Goal: Task Accomplishment & Management: Manage account settings

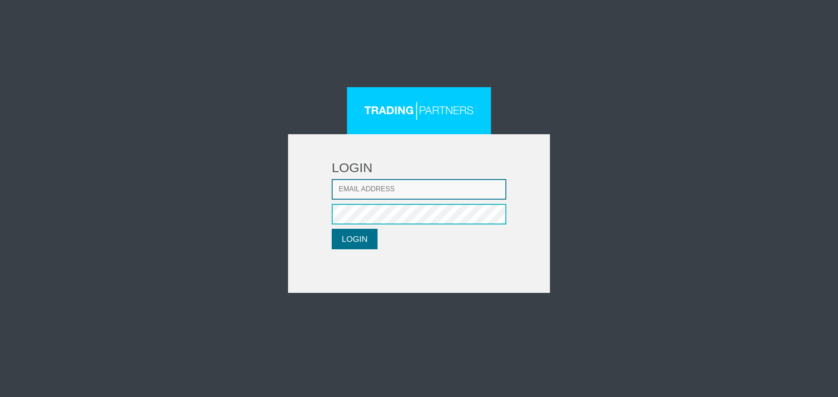
type input "CRousou@fxcess.com"
click at [350, 243] on button "LOGIN" at bounding box center [355, 239] width 46 height 21
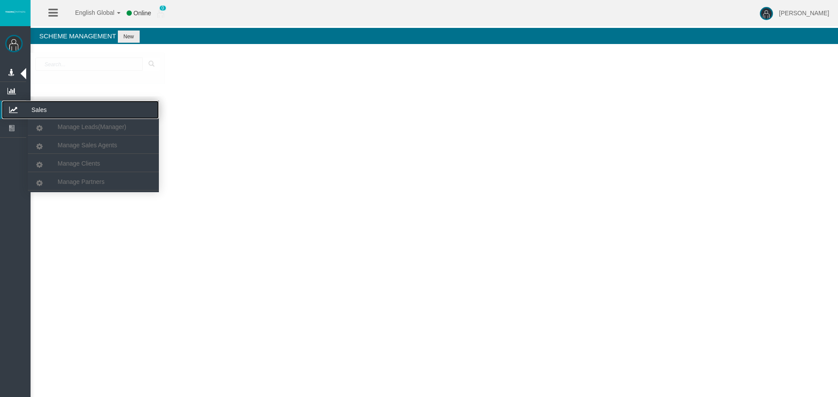
click at [14, 112] on icon at bounding box center [13, 110] width 23 height 18
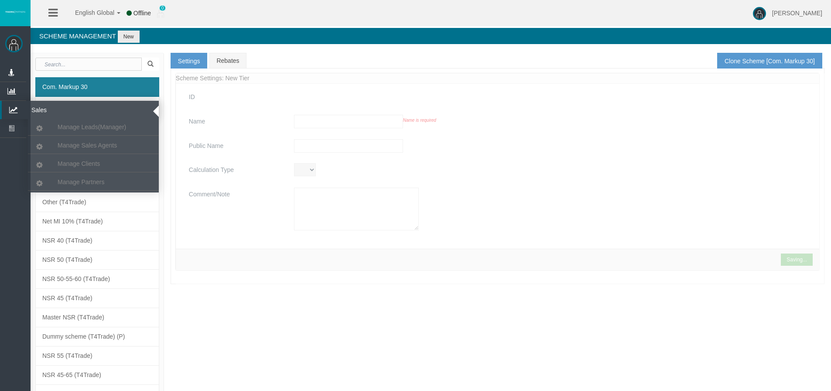
type input "Com. Markup 30"
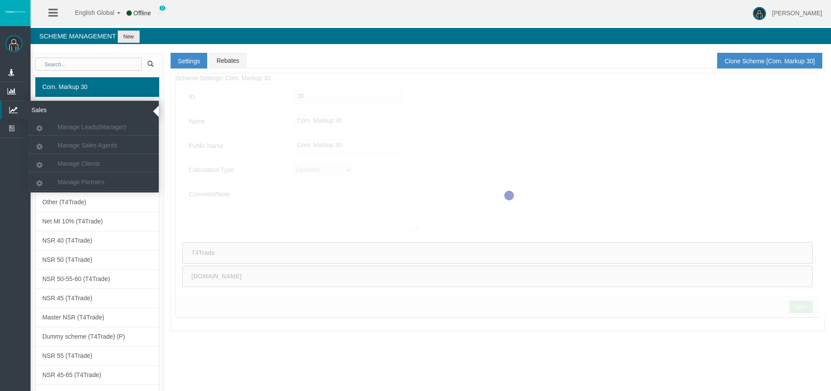
click at [15, 108] on icon at bounding box center [13, 110] width 23 height 18
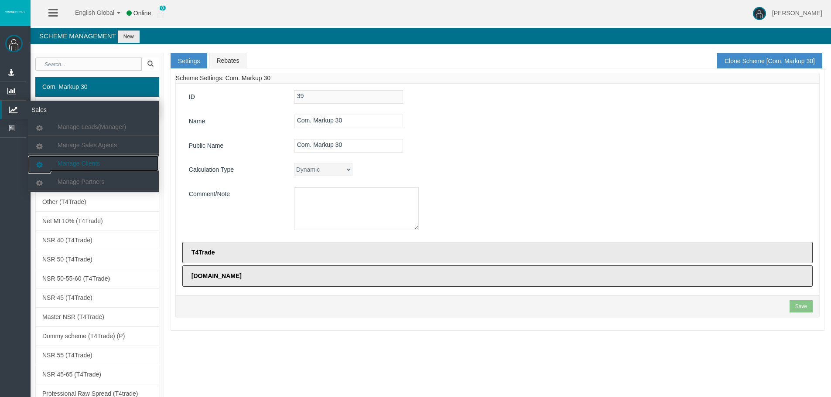
click at [75, 162] on span "Manage Clients" at bounding box center [79, 163] width 42 height 7
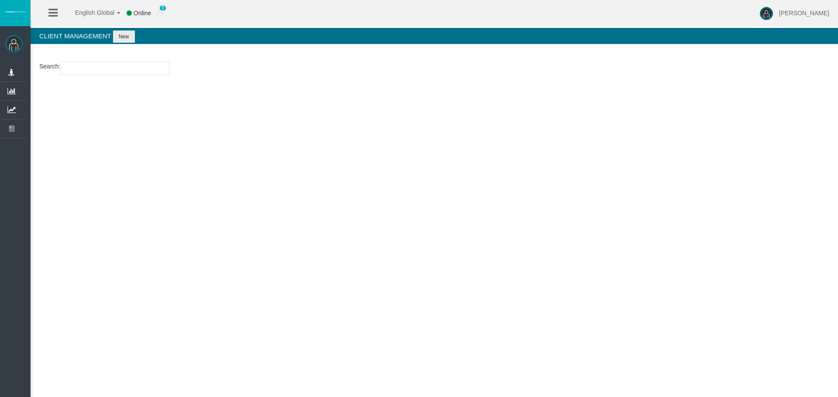
click at [145, 69] on input "number" at bounding box center [114, 69] width 109 height 14
paste input "15176555"
type input "15176555"
click at [125, 38] on button "New" at bounding box center [124, 37] width 22 height 12
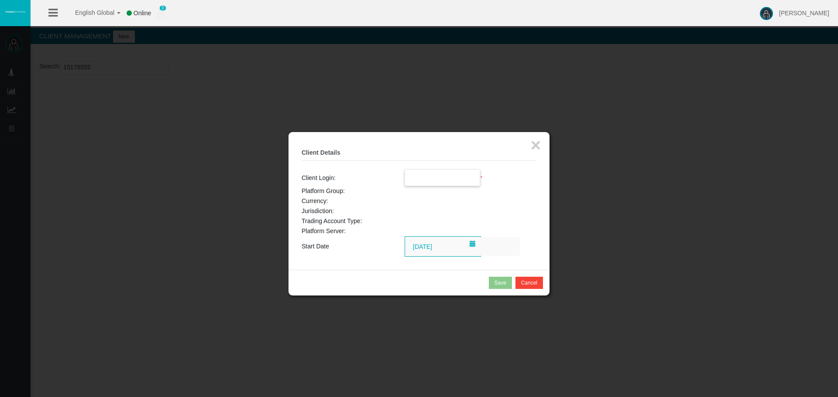
click at [424, 178] on input "text" at bounding box center [442, 178] width 75 height 16
paste input "15176555"
click at [424, 191] on span "15176555" at bounding box center [423, 193] width 27 height 7
type input "15176555"
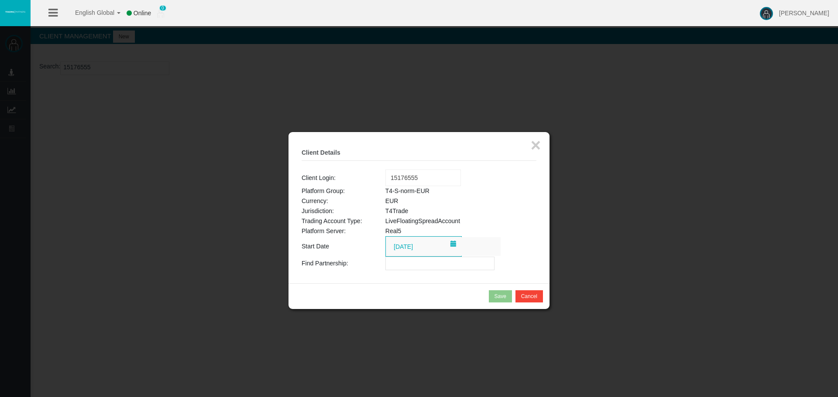
click at [387, 261] on input "text" at bounding box center [439, 264] width 109 height 14
paste input "IBhjgx4"
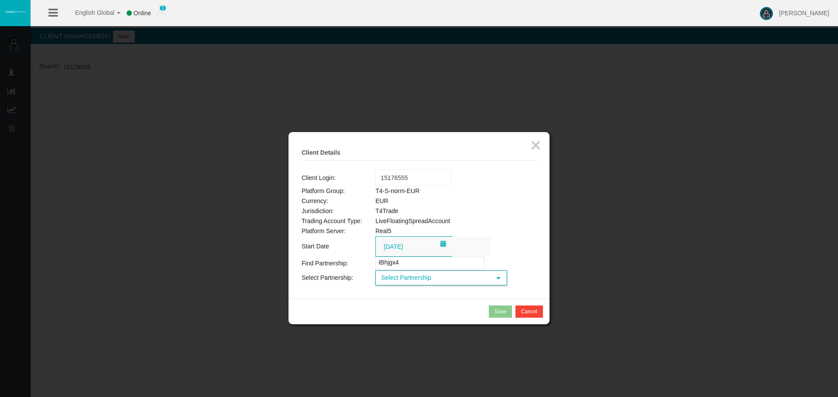
type input "IBhjgx4"
click at [405, 281] on span "Select Partnership" at bounding box center [433, 278] width 114 height 14
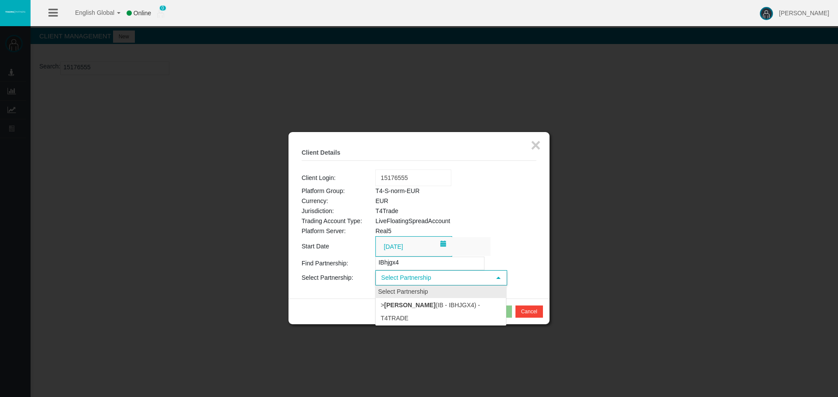
click at [405, 295] on div "Select Partnership" at bounding box center [441, 292] width 130 height 12
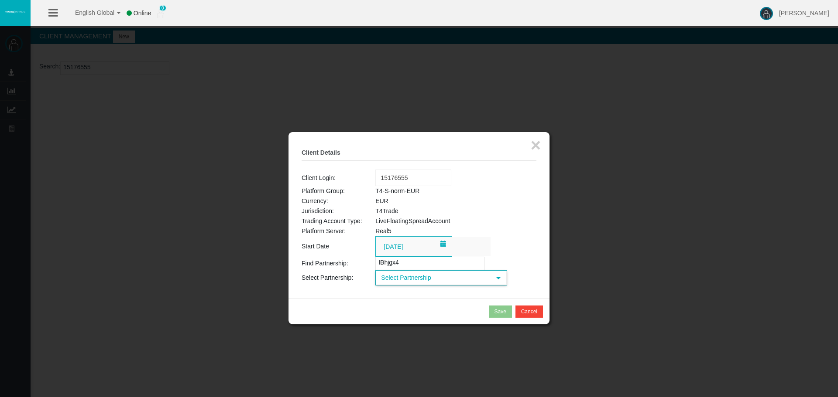
click at [411, 277] on span "Select Partnership" at bounding box center [433, 278] width 114 height 14
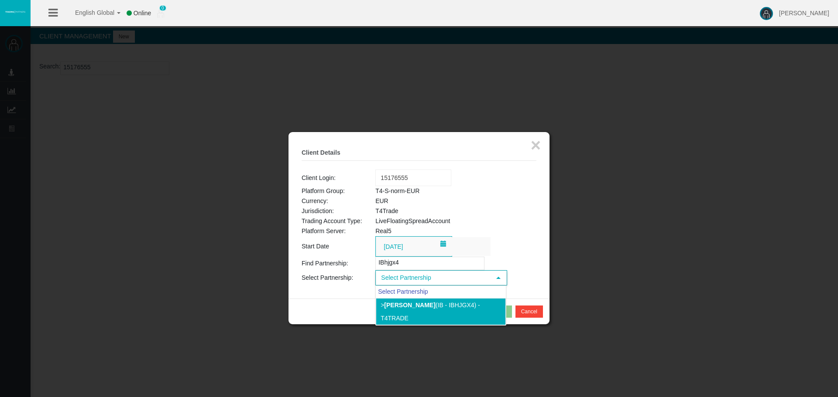
click at [417, 309] on li "> [PERSON_NAME] (IB - IBhjgx4) - T4Trade" at bounding box center [441, 311] width 130 height 27
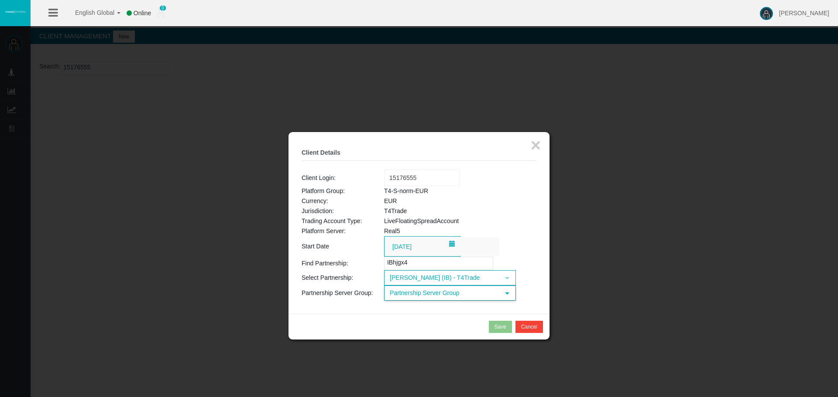
click at [427, 296] on span "Partnership Server Group" at bounding box center [442, 294] width 114 height 14
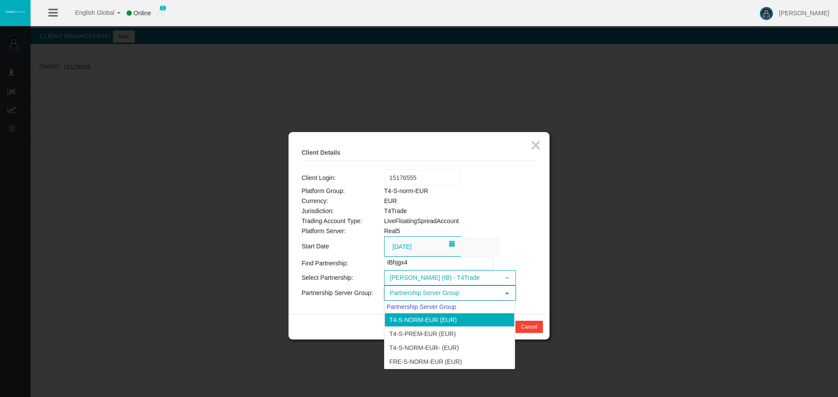
click at [418, 320] on li "T4-S-norm-EUR (EUR)" at bounding box center [449, 320] width 130 height 14
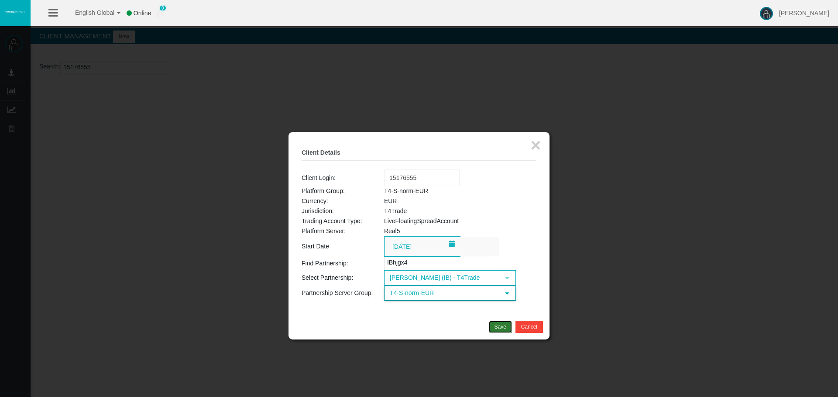
click at [493, 326] on button "Save" at bounding box center [500, 327] width 23 height 12
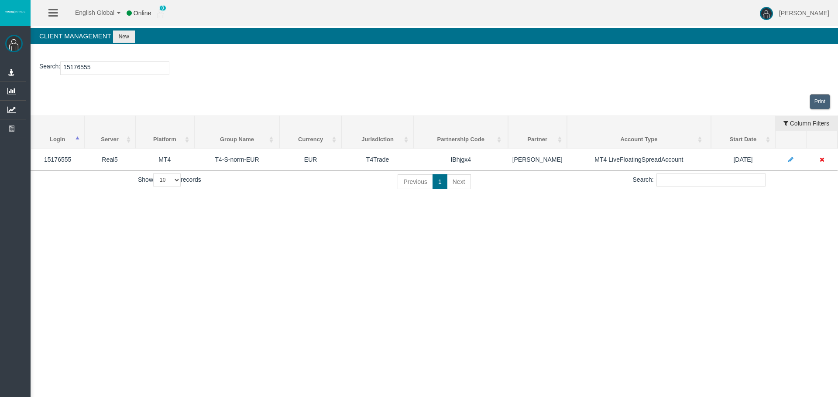
click at [76, 65] on input "15176555" at bounding box center [114, 69] width 109 height 14
paste input "2221337"
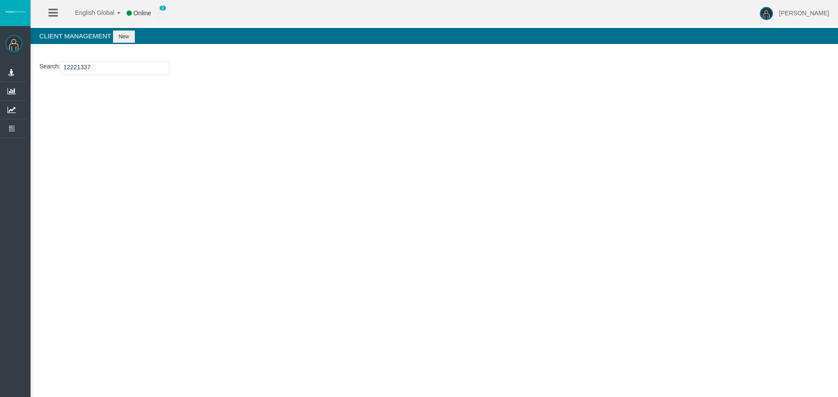
type input "12221337"
click at [123, 35] on button "New" at bounding box center [124, 37] width 22 height 12
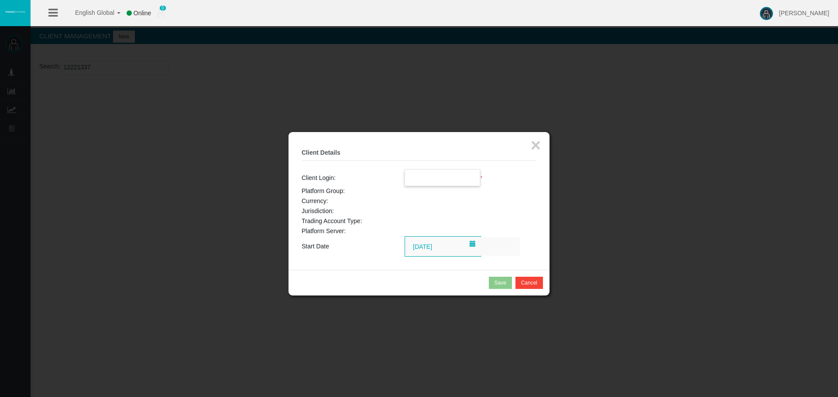
click at [460, 177] on input "text" at bounding box center [442, 178] width 75 height 16
paste input "12221337"
click at [454, 191] on li "12221337" at bounding box center [442, 194] width 75 height 14
type input "12221337"
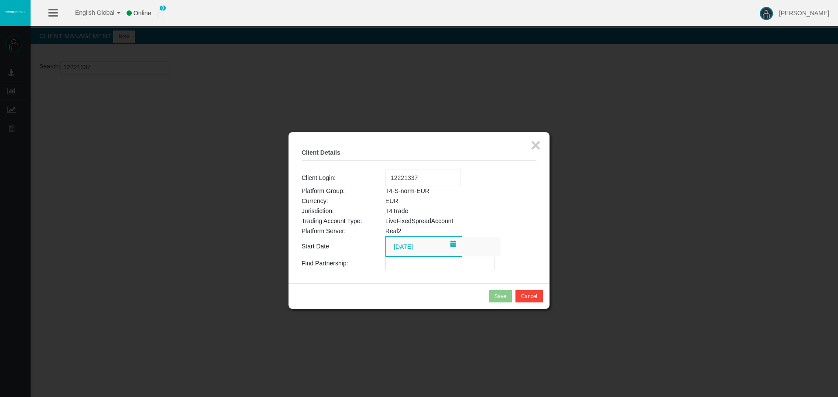
click at [426, 263] on input "text" at bounding box center [439, 264] width 109 height 14
paste input "IBhjgx4"
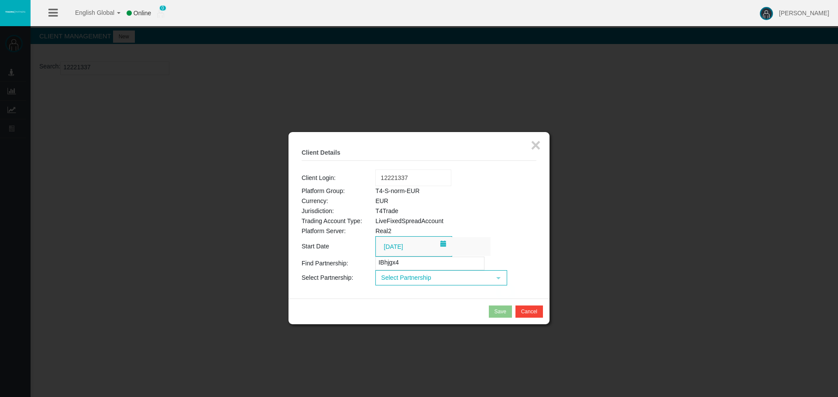
type input "IBhjgx4"
click at [403, 279] on span "Select Partnership" at bounding box center [433, 278] width 114 height 14
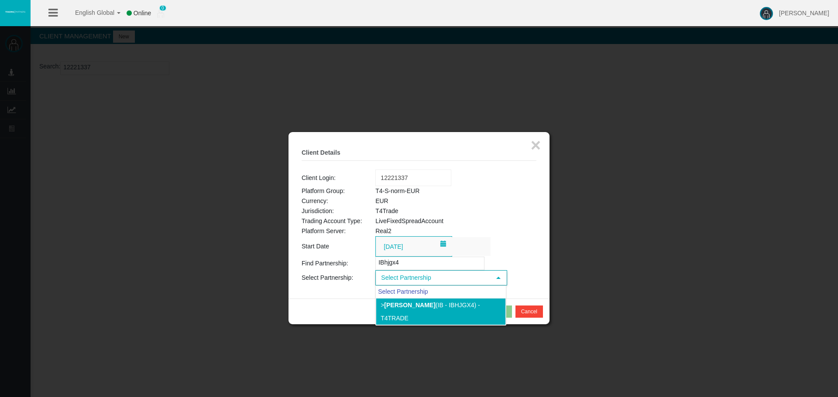
click at [398, 300] on li "> [PERSON_NAME] (IB - IBhjgx4) - T4Trade" at bounding box center [441, 311] width 130 height 27
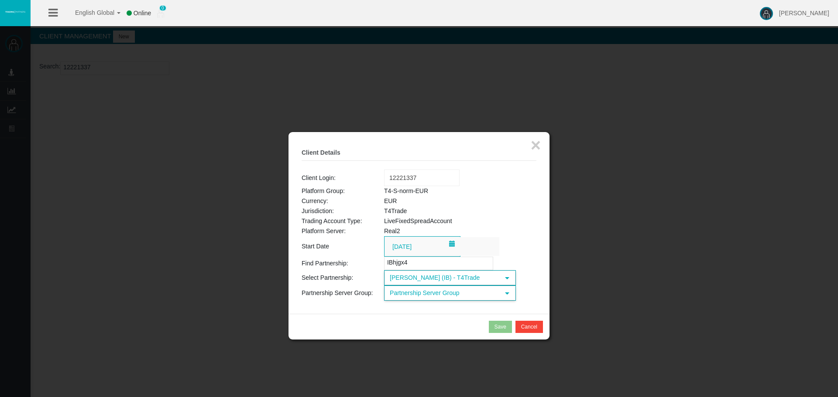
click at [433, 293] on span "Partnership Server Group" at bounding box center [442, 294] width 114 height 14
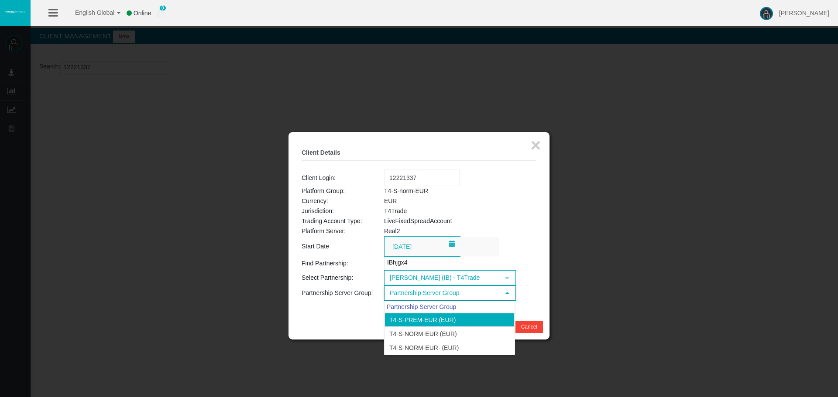
click at [419, 320] on li "T4-S-Prem-EUR (EUR)" at bounding box center [449, 320] width 130 height 14
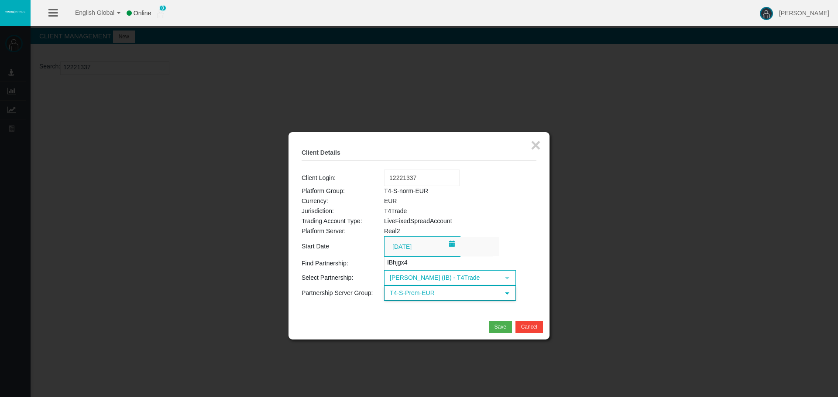
drag, startPoint x: 413, startPoint y: 290, endPoint x: 418, endPoint y: 294, distance: 6.5
click at [413, 291] on span "T4-S-Prem-EUR" at bounding box center [442, 294] width 114 height 14
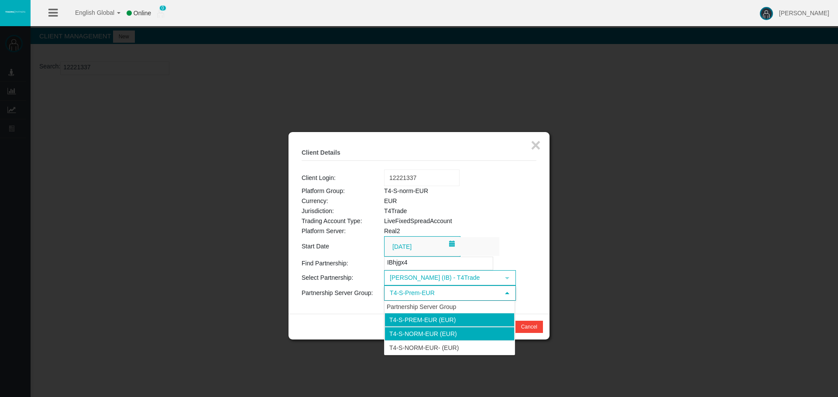
click at [428, 330] on li "T4-S-norm-EUR (EUR)" at bounding box center [449, 334] width 130 height 14
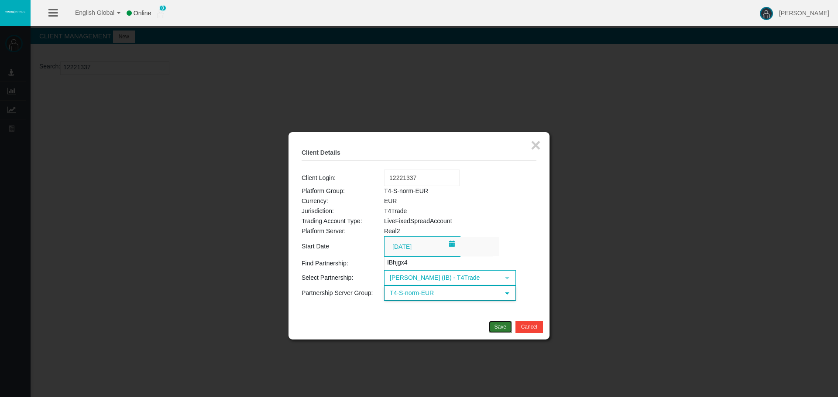
click at [493, 329] on button "Save" at bounding box center [500, 327] width 23 height 12
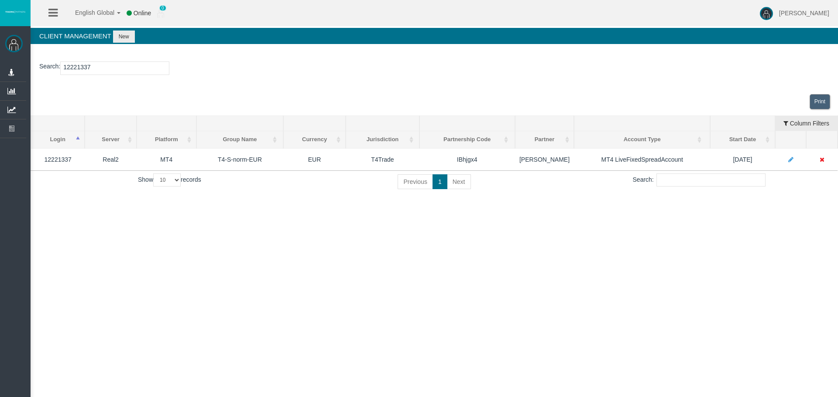
click at [82, 67] on input "12221337" at bounding box center [114, 69] width 109 height 14
paste input "517730"
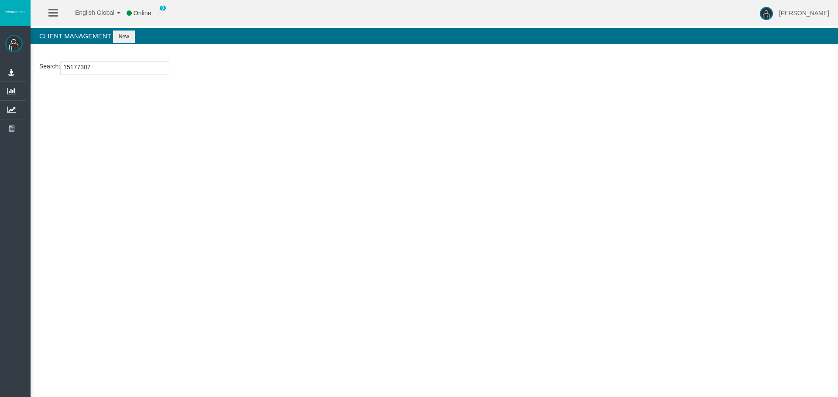
type input "15177307"
click at [123, 35] on button "New" at bounding box center [124, 37] width 22 height 12
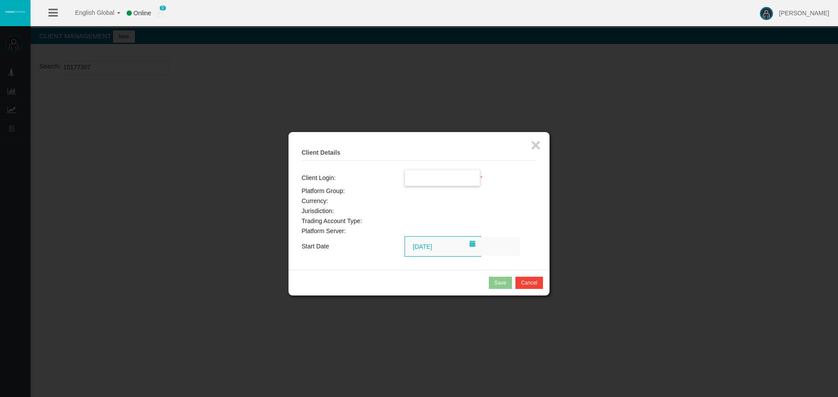
click at [418, 181] on input "text" at bounding box center [442, 178] width 75 height 16
paste input "15177307"
click at [436, 188] on li "15177307" at bounding box center [442, 194] width 75 height 14
type input "15177307"
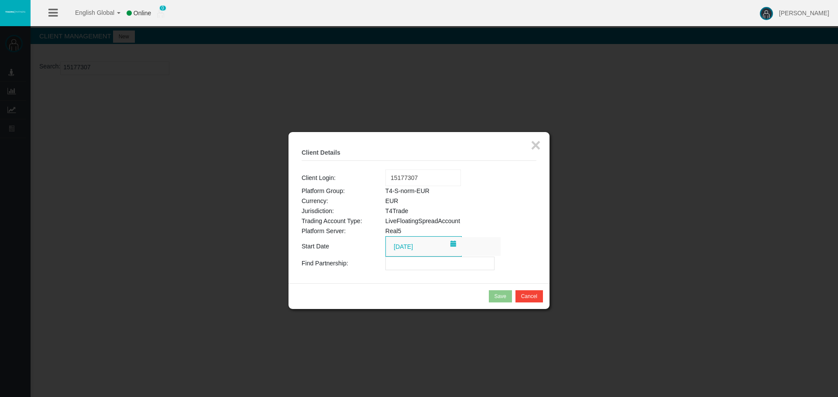
click at [397, 261] on input "text" at bounding box center [439, 264] width 109 height 14
paste input "IBhjgx4"
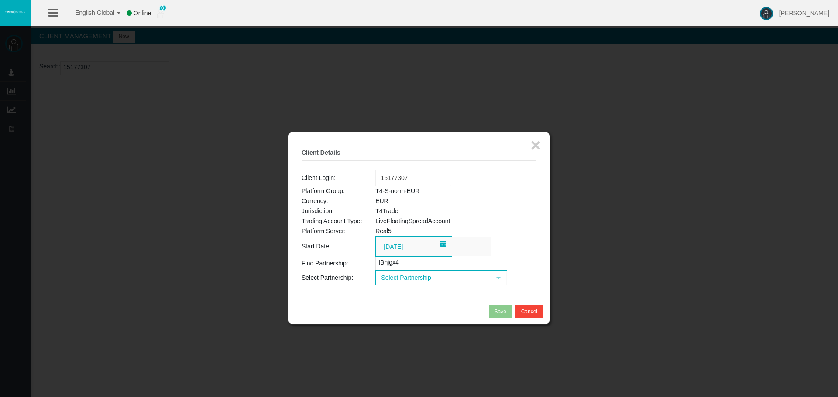
type input "IBhjgx4"
click at [405, 284] on span "Select Partnership" at bounding box center [433, 278] width 114 height 14
click at [400, 312] on div "Select Partnership > [PERSON_NAME] (IB - IBhjgx4) - T4Trade" at bounding box center [440, 306] width 131 height 40
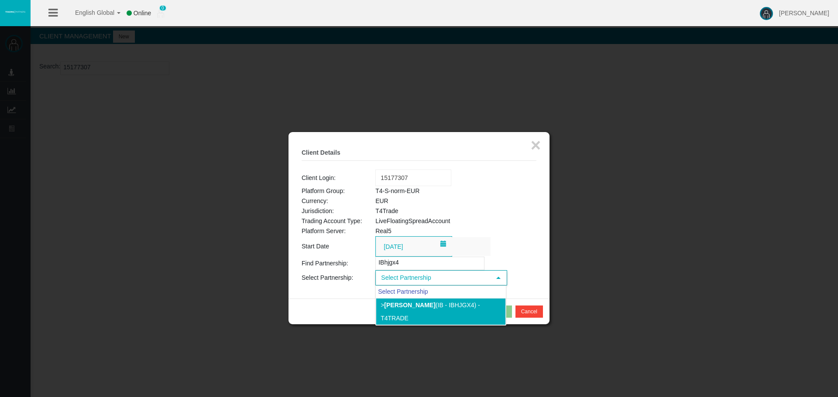
click at [400, 304] on b "[PERSON_NAME]" at bounding box center [409, 305] width 51 height 7
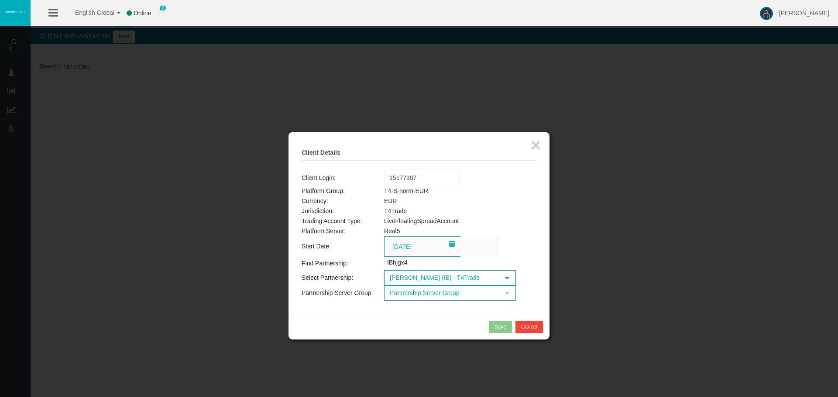
click at [425, 297] on span "Partnership Server Group" at bounding box center [442, 294] width 114 height 14
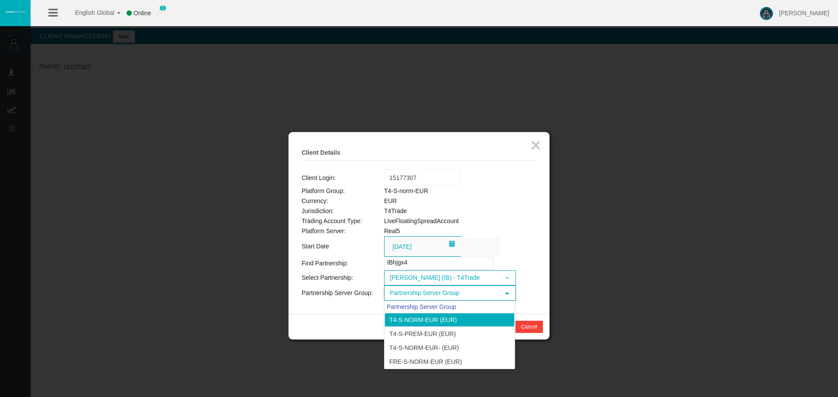
click at [418, 323] on li "T4-S-norm-EUR (EUR)" at bounding box center [449, 320] width 130 height 14
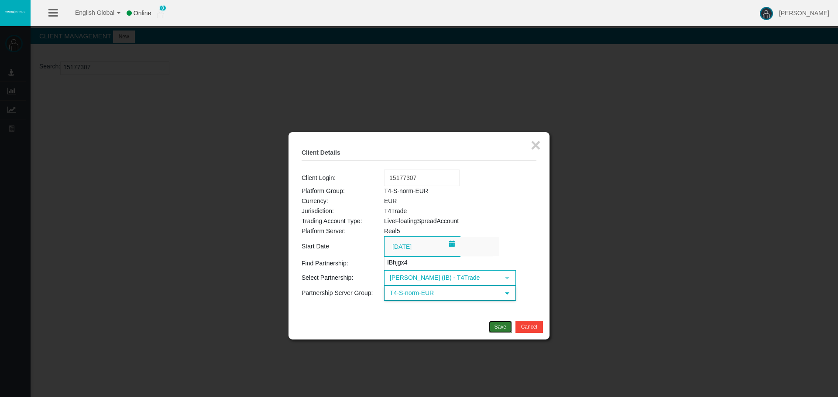
click at [492, 327] on button "Save" at bounding box center [500, 327] width 23 height 12
